Goal: Transaction & Acquisition: Purchase product/service

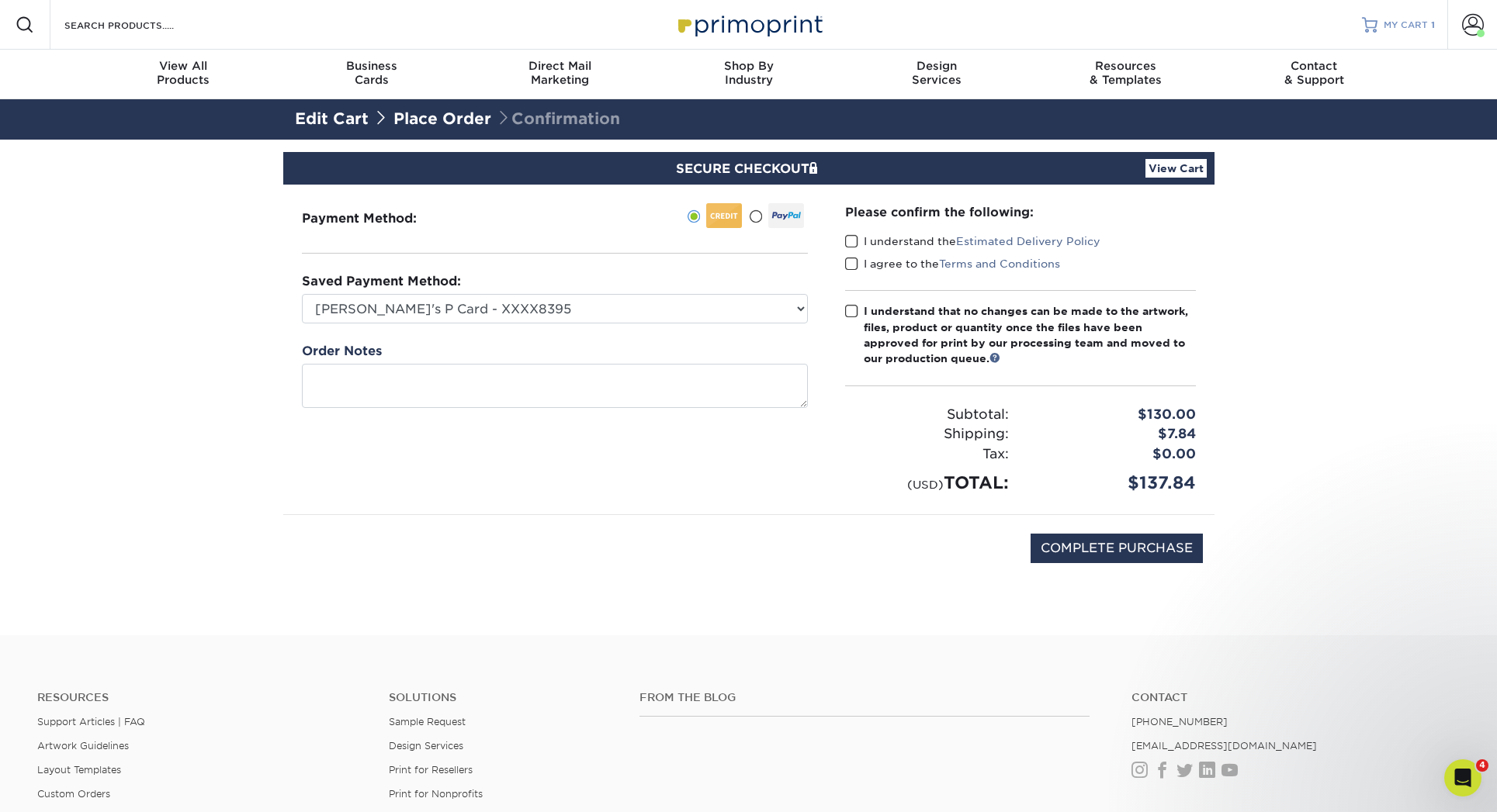
click at [1399, 23] on span "MY CART" at bounding box center [1405, 25] width 44 height 13
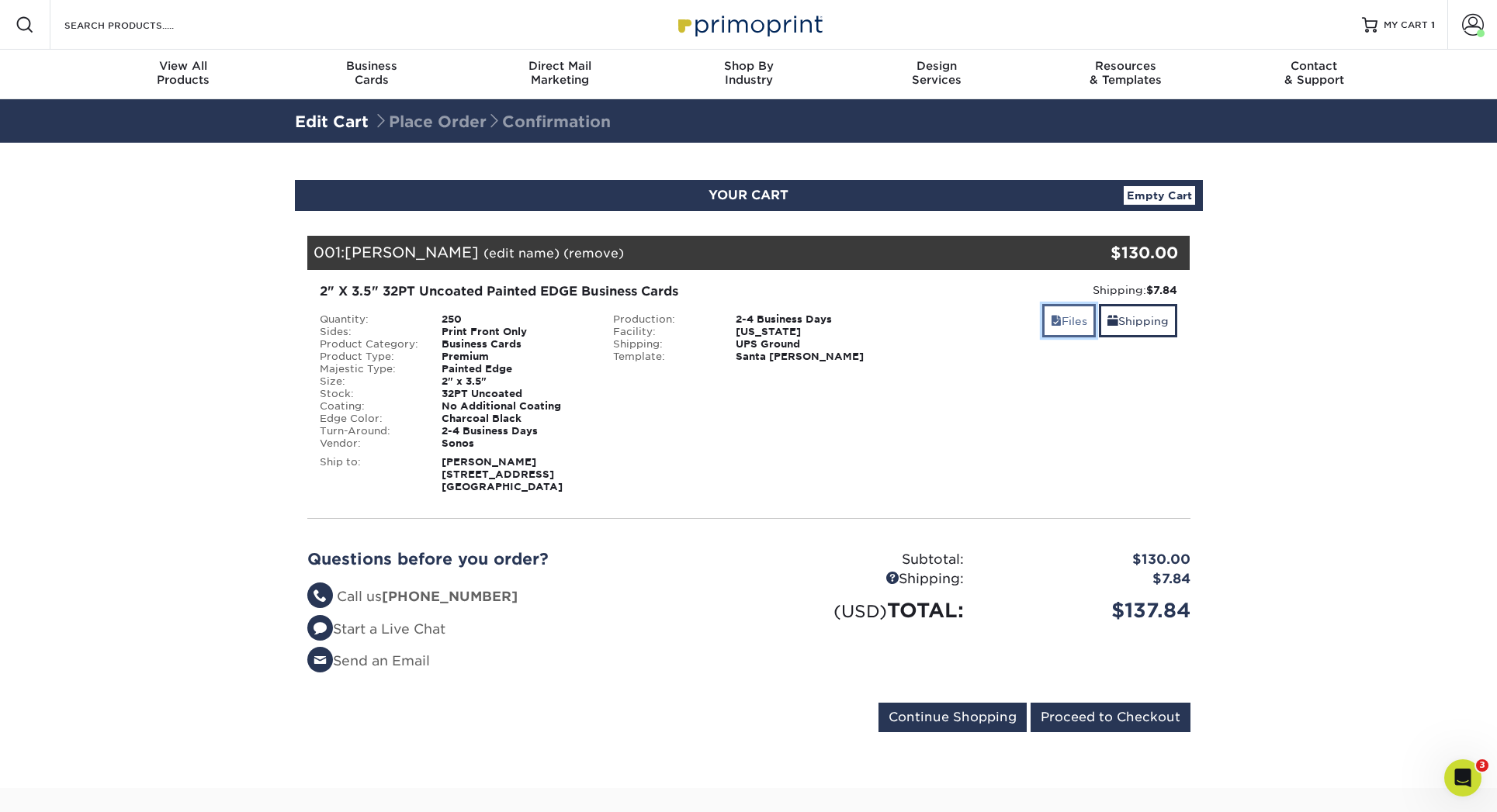
click at [1060, 328] on link "Files" at bounding box center [1069, 321] width 54 height 33
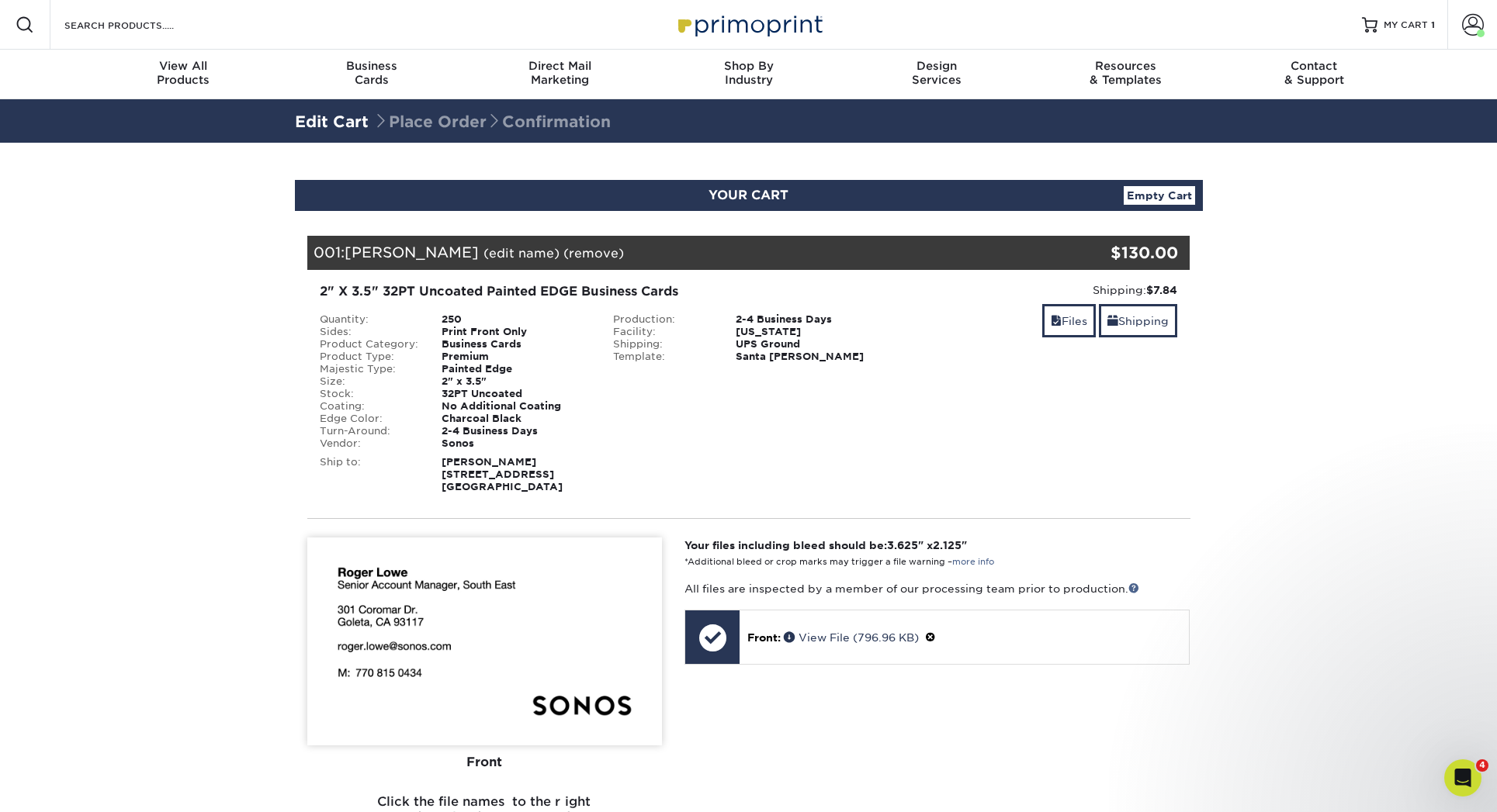
click at [563, 256] on link "(remove)" at bounding box center [593, 253] width 61 height 15
click at [870, 251] on link "Yes" at bounding box center [880, 253] width 22 height 15
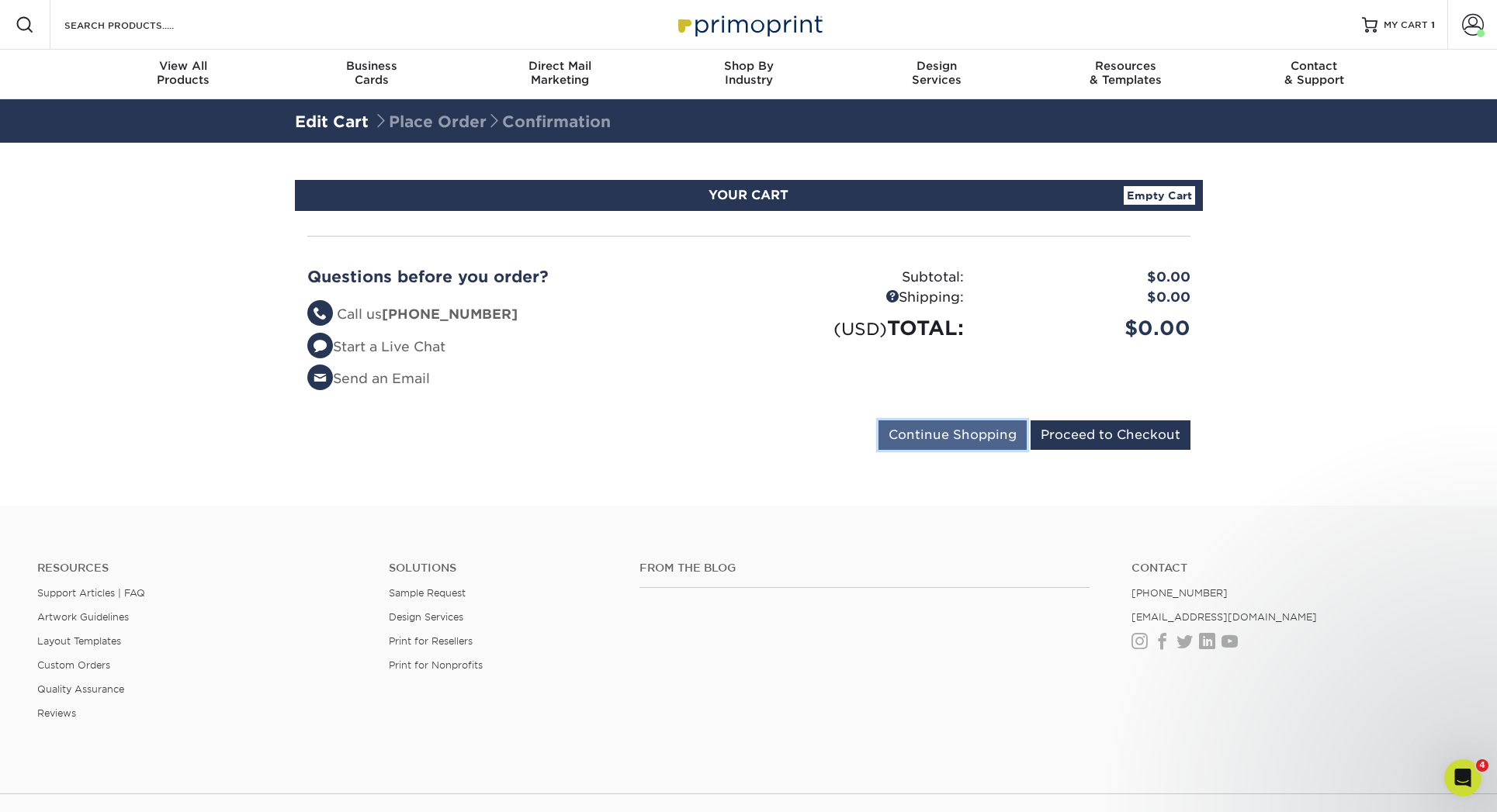
click at [965, 424] on input "Continue Shopping" at bounding box center [952, 434] width 148 height 29
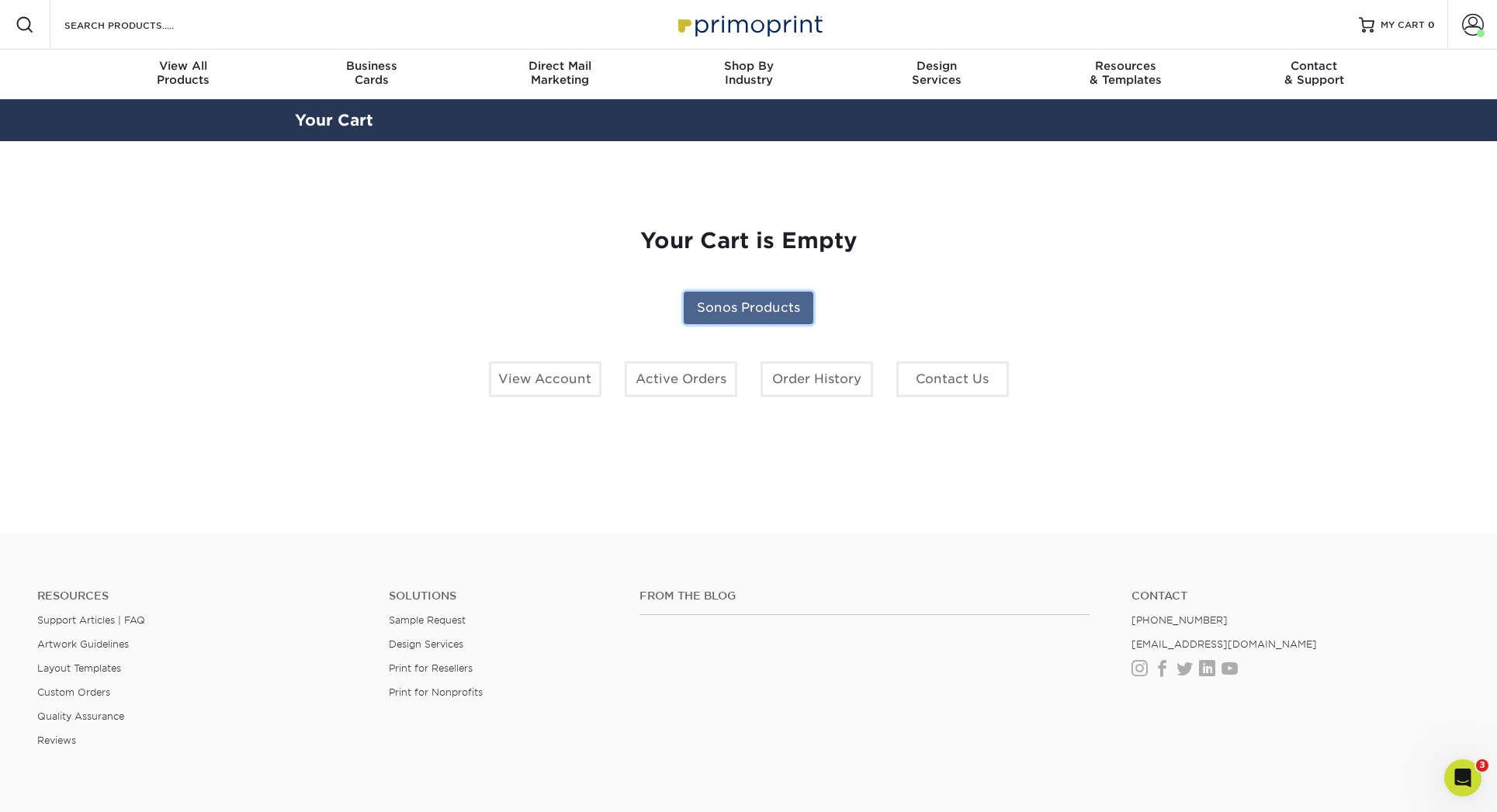
click at [783, 308] on link "Sonos Products" at bounding box center [748, 307] width 130 height 33
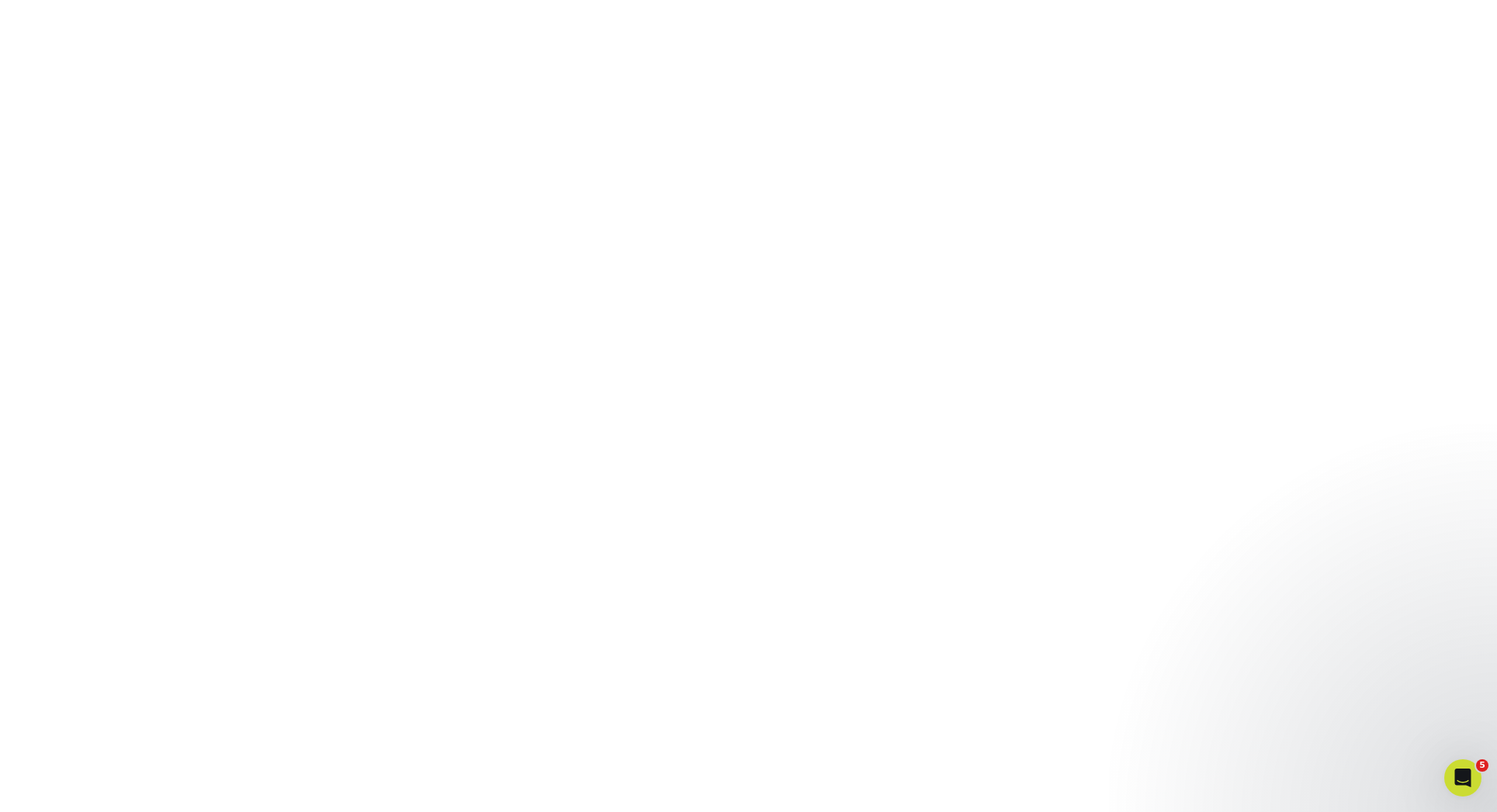
scroll to position [261, 0]
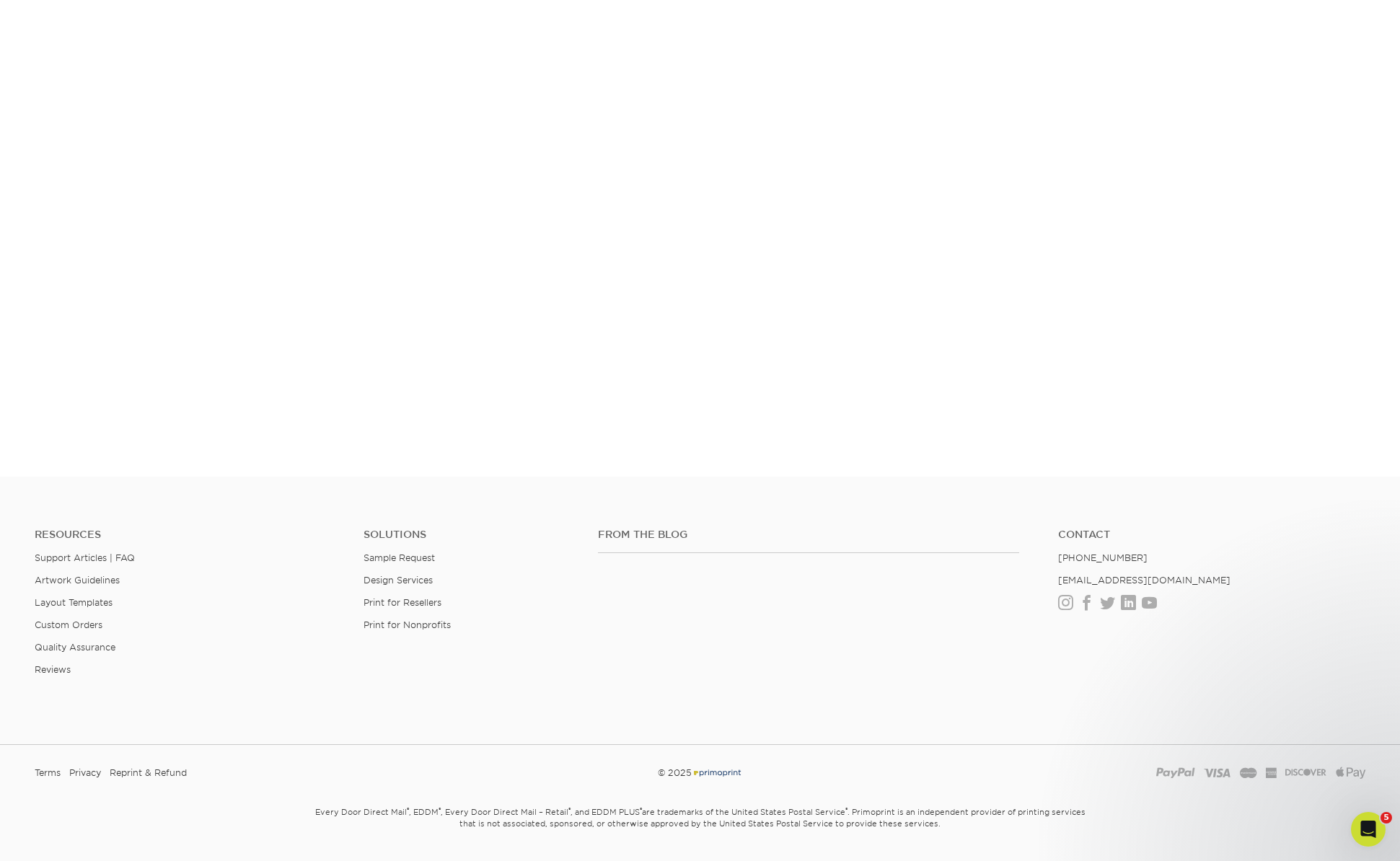
scroll to position [242, 0]
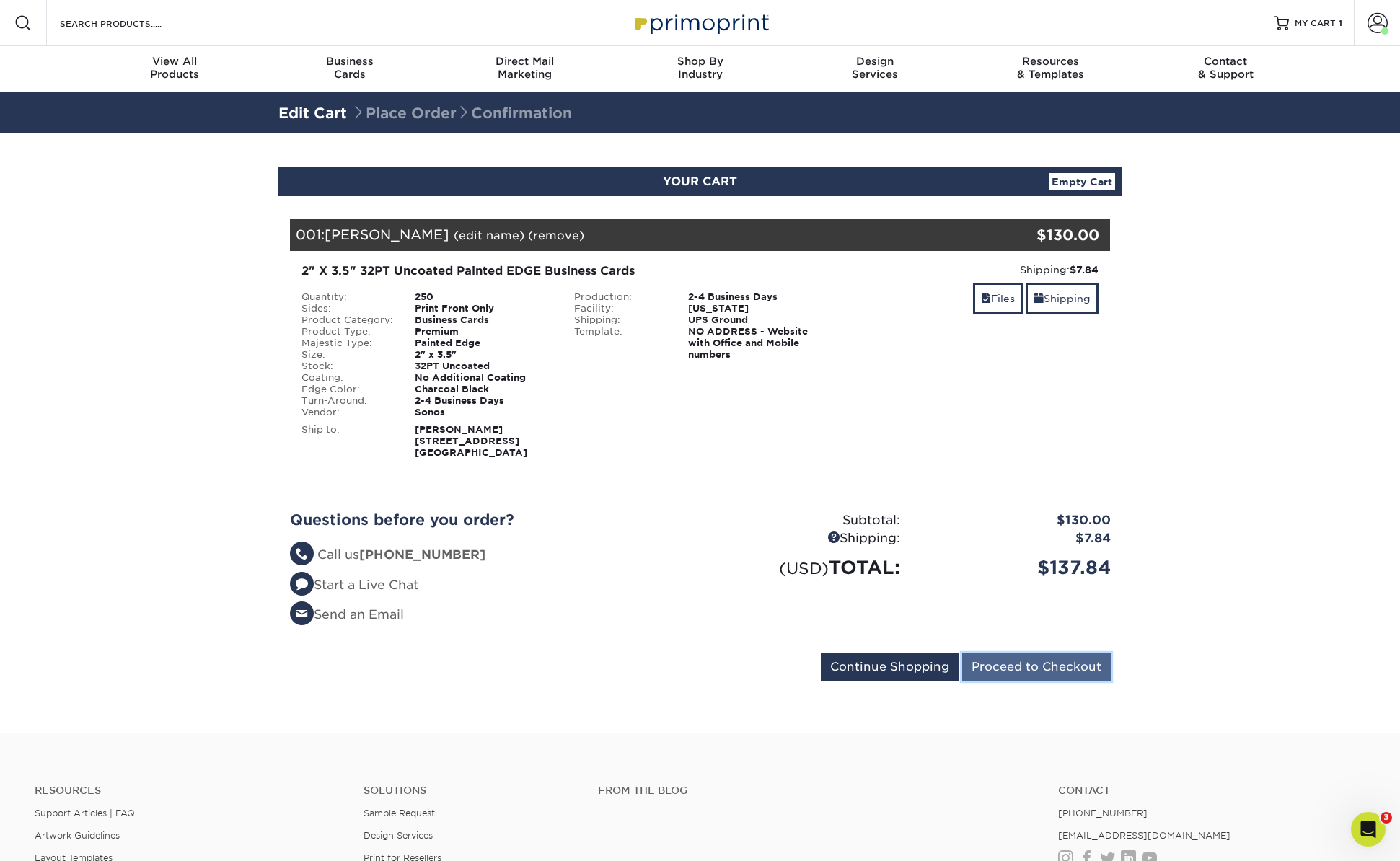
click at [1055, 672] on input "Proceed to Checkout" at bounding box center [1036, 667] width 148 height 27
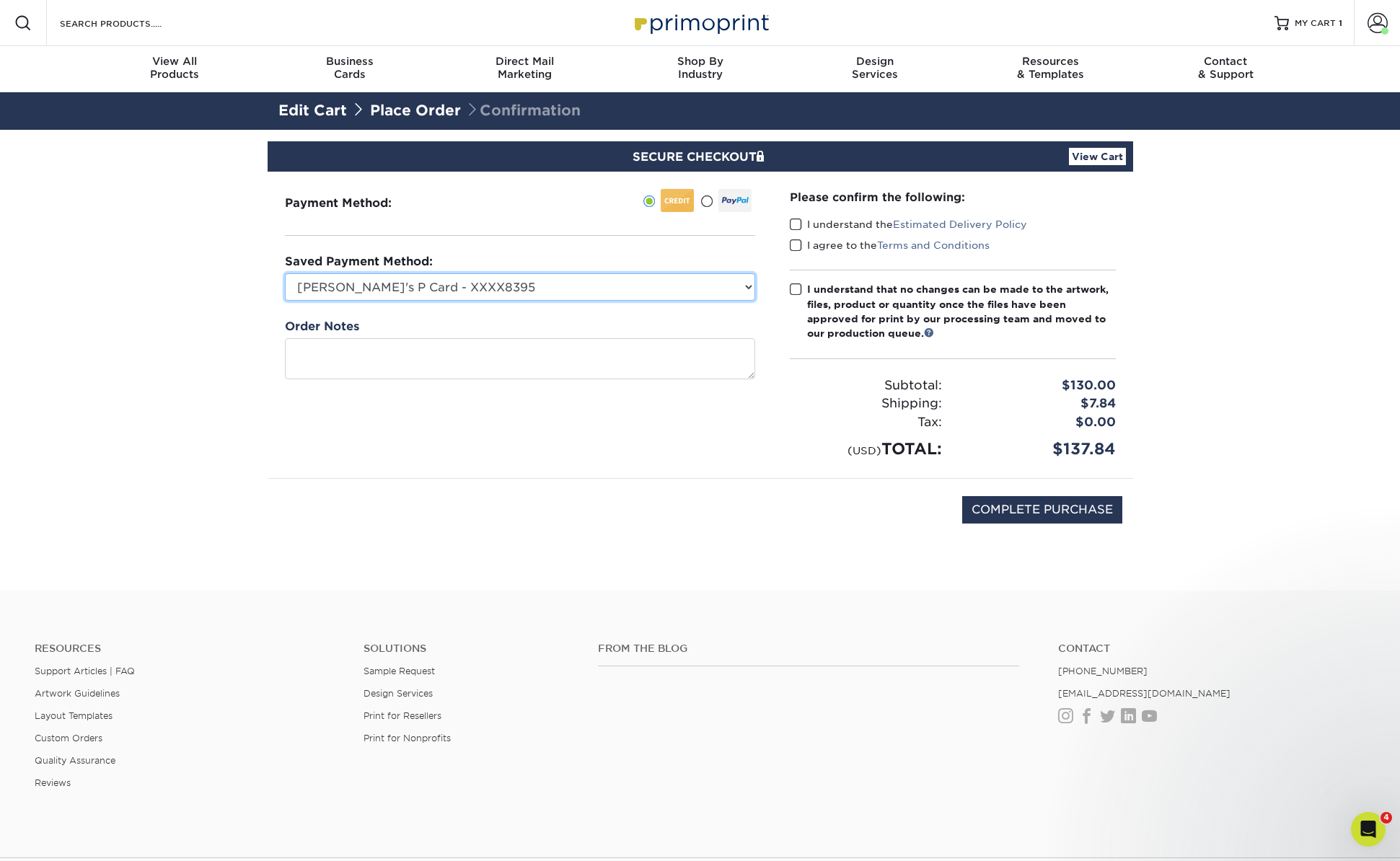
click at [677, 292] on select "[PERSON_NAME]'s P Card - XXXX8395 MasterCard - XXXX2183 New Credit Card" at bounding box center [520, 287] width 470 height 27
select select "71523"
click at [285, 274] on select "[PERSON_NAME]'s P Card - XXXX8395 MasterCard - XXXX2183 New Credit Card" at bounding box center [520, 287] width 470 height 27
click at [797, 225] on span at bounding box center [795, 224] width 12 height 14
click at [0, 0] on input "I understand the Estimated Delivery Policy" at bounding box center [0, 0] width 0 height 0
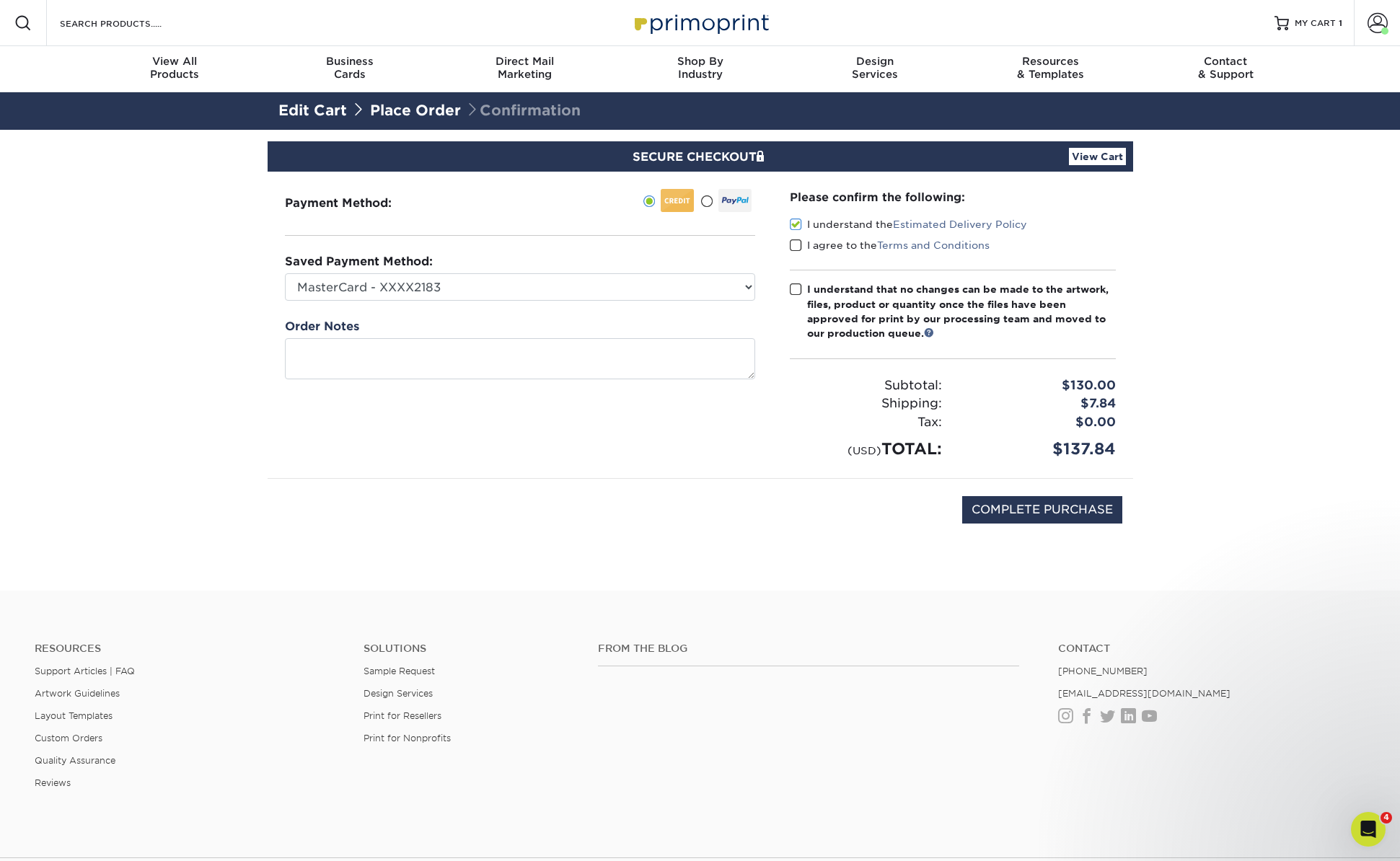
click at [798, 244] on span at bounding box center [795, 245] width 12 height 14
click at [0, 0] on input "I agree to the Terms and Conditions" at bounding box center [0, 0] width 0 height 0
click at [800, 288] on span at bounding box center [795, 289] width 12 height 14
click at [0, 0] on input "I understand that no changes can be made to the artwork, files, product or quan…" at bounding box center [0, 0] width 0 height 0
click at [1083, 507] on input "COMPLETE PURCHASE" at bounding box center [1042, 510] width 160 height 27
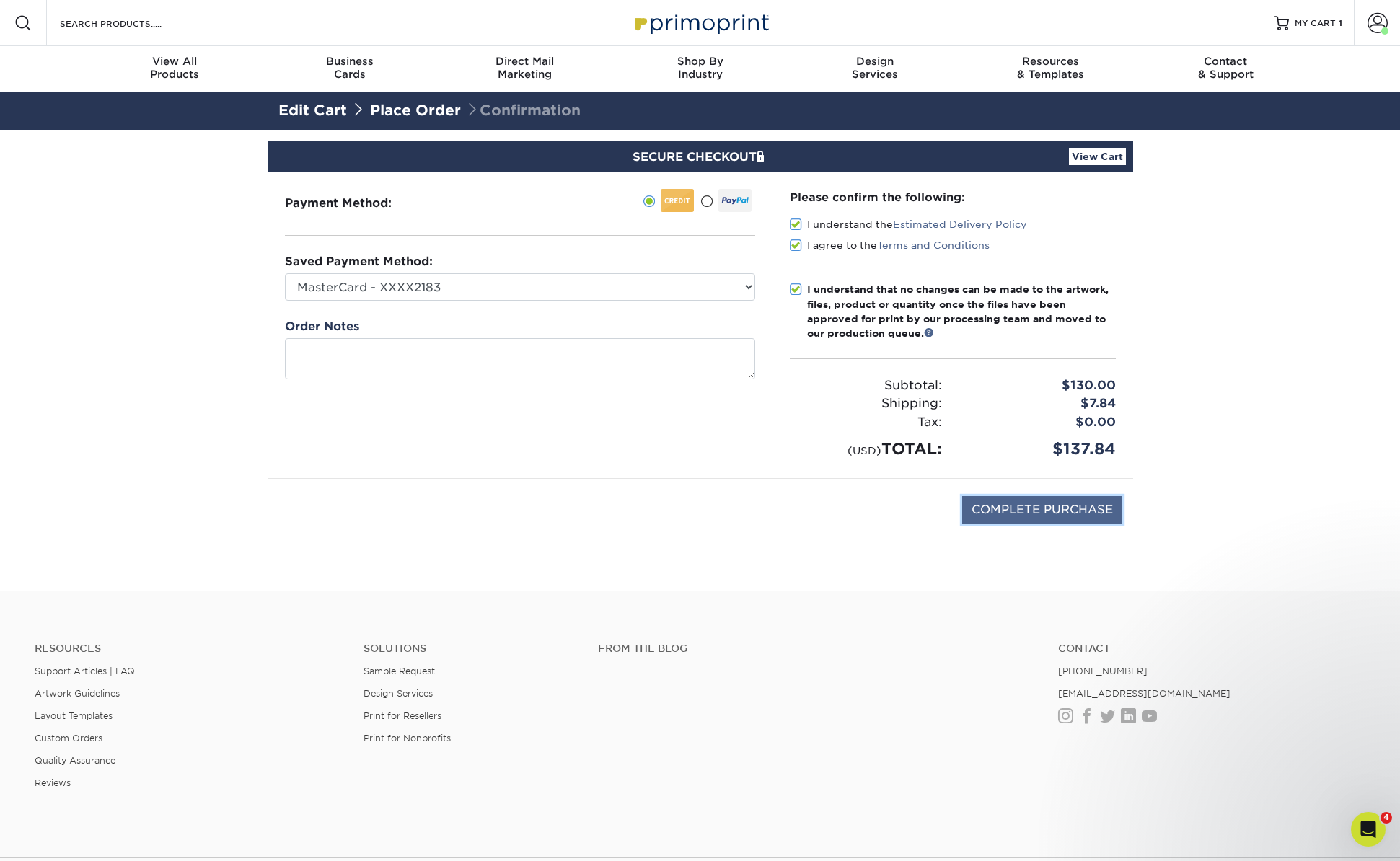
type input "PROCESSING, PLEASE WAIT..."
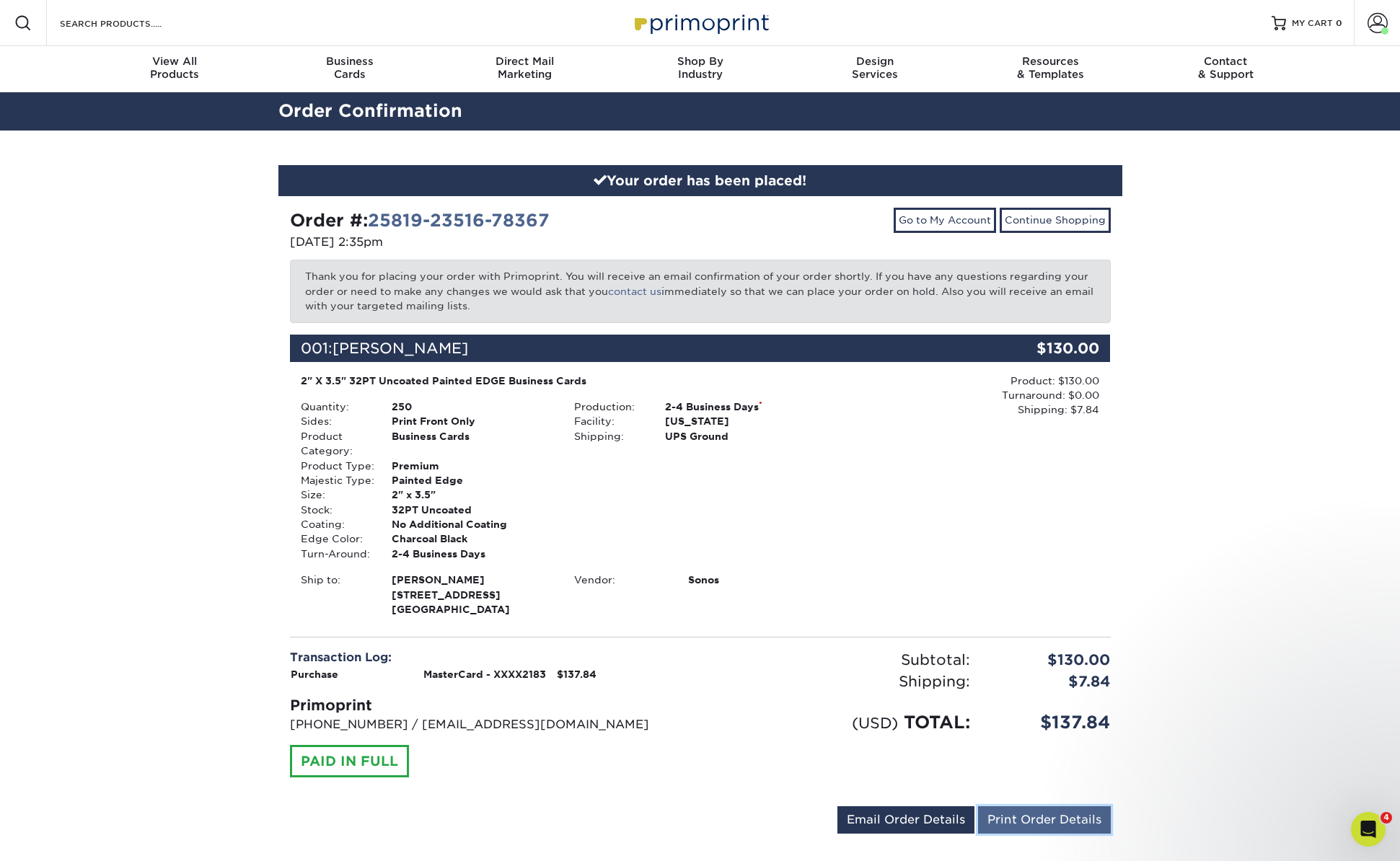
click at [994, 816] on link "Print Order Details" at bounding box center [1044, 819] width 133 height 27
click at [1033, 824] on link "Print Order Details" at bounding box center [1044, 819] width 133 height 27
